Goal: Check status

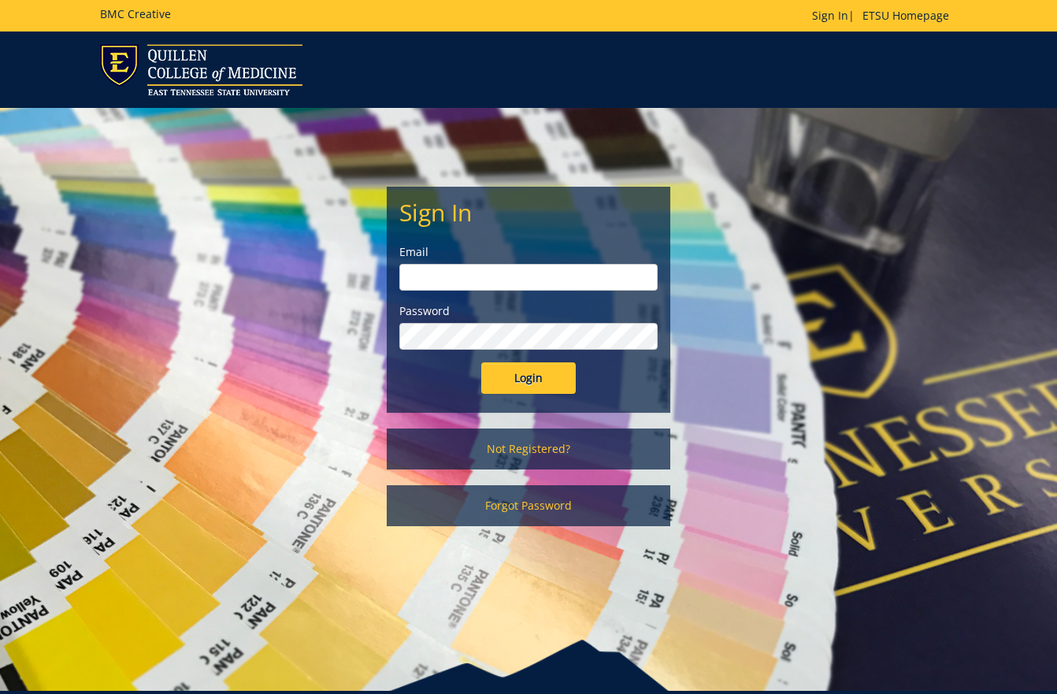
type input "[EMAIL_ADDRESS][DOMAIN_NAME]"
click at [534, 387] on input "Login" at bounding box center [528, 378] width 95 height 32
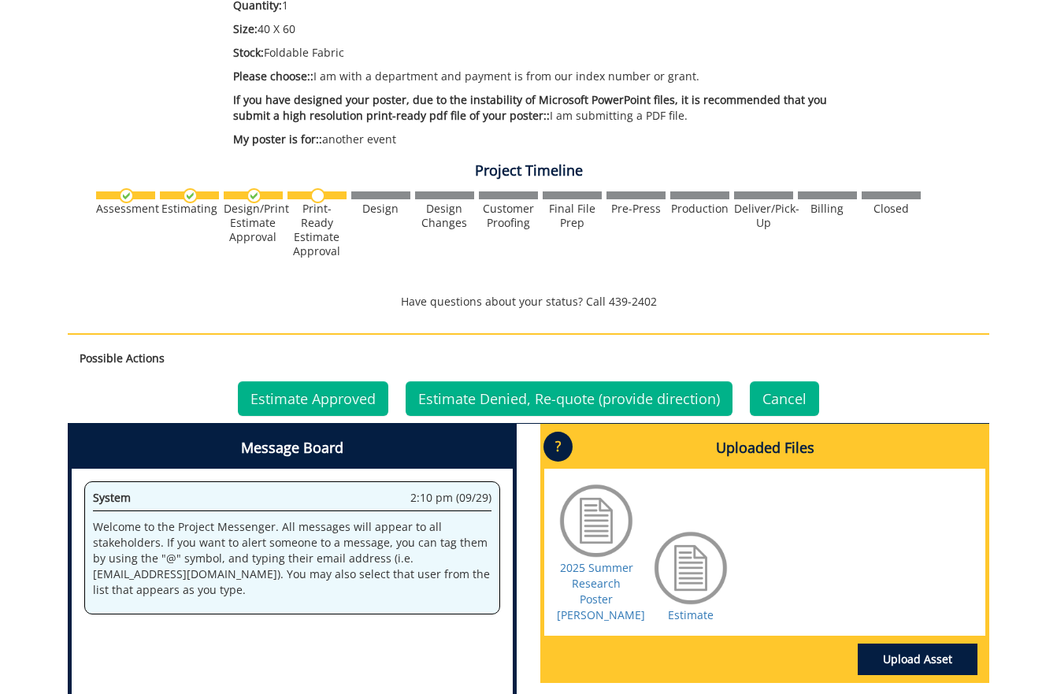
scroll to position [473, 0]
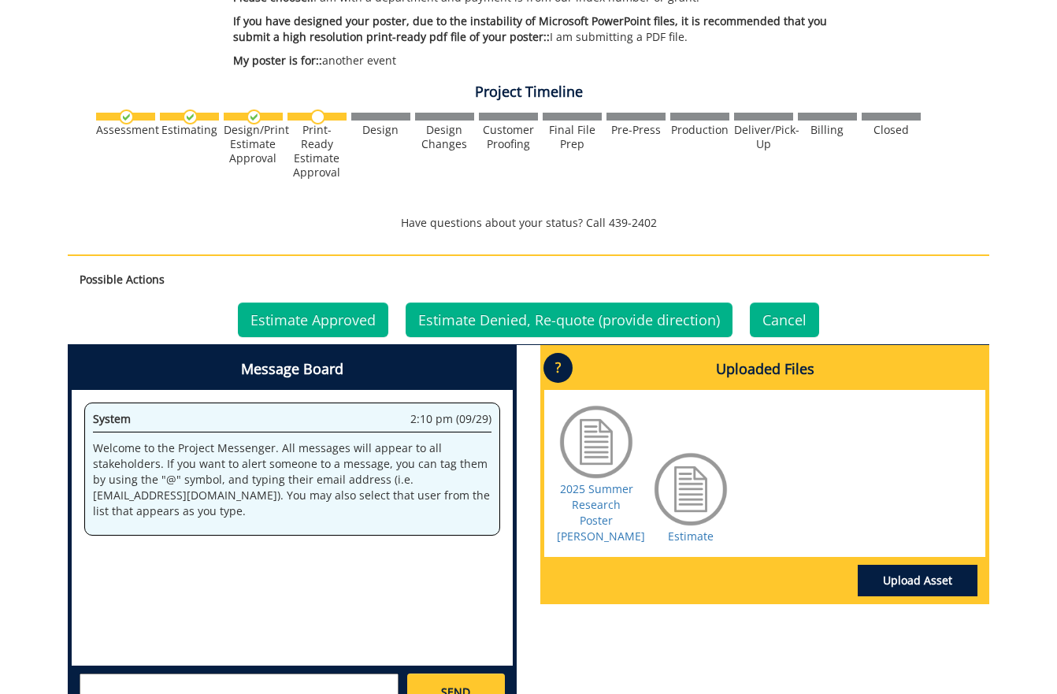
click at [693, 494] on div at bounding box center [691, 489] width 79 height 79
click at [693, 539] on link "Estimate" at bounding box center [691, 536] width 46 height 15
click at [345, 321] on link "Estimate Approved" at bounding box center [313, 320] width 150 height 35
